Goal: Find specific page/section: Find specific page/section

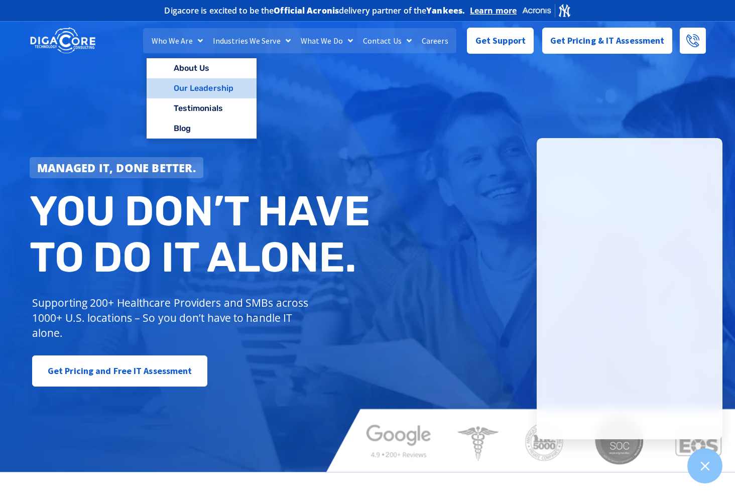
click at [214, 88] on link "Our Leadership" at bounding box center [202, 88] width 110 height 20
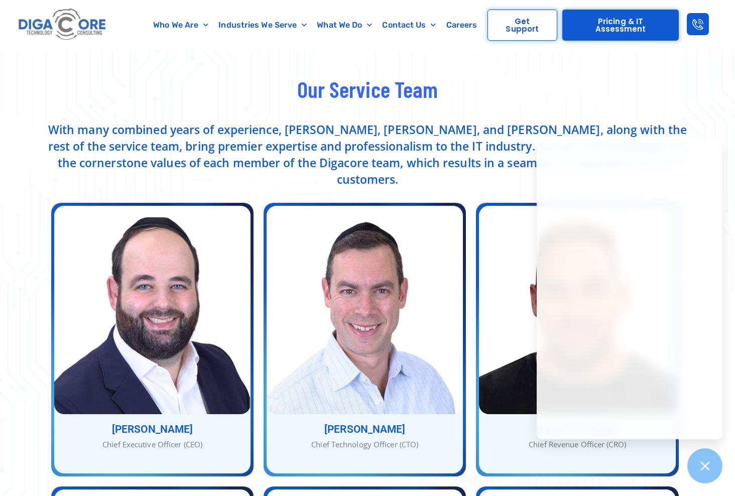
scroll to position [151, 0]
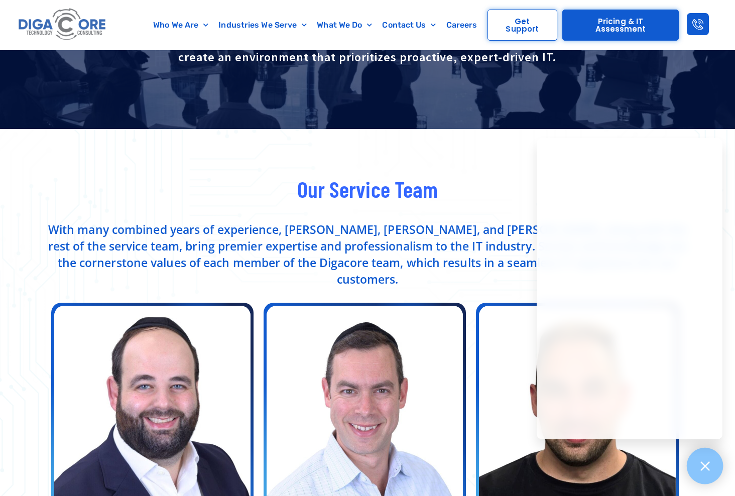
click at [709, 462] on icon at bounding box center [704, 465] width 9 height 9
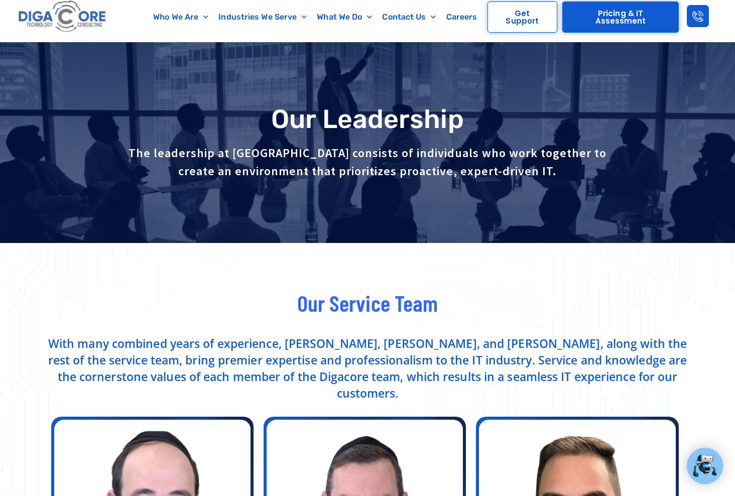
scroll to position [0, 0]
